Goal: Information Seeking & Learning: Compare options

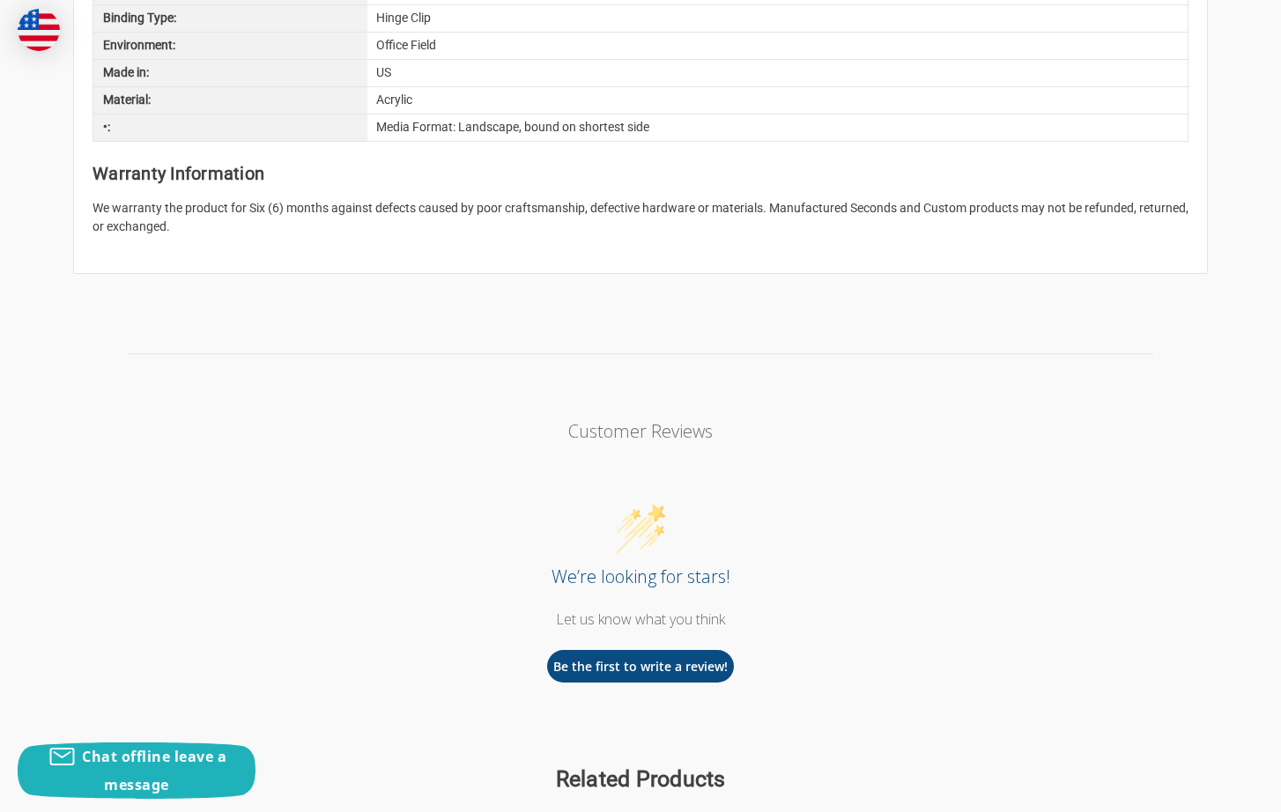
scroll to position [2437, 0]
